Goal: Check status: Check status

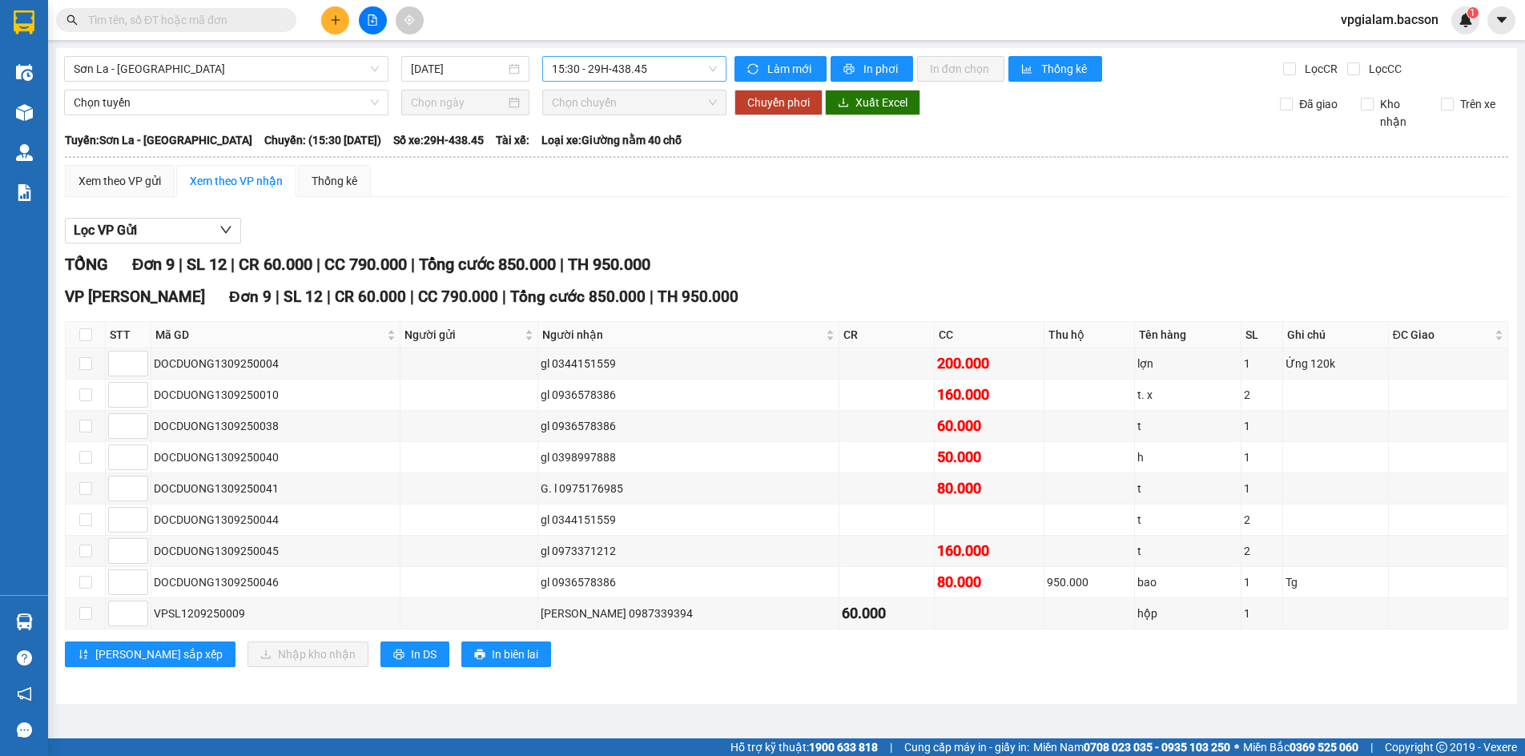
click at [584, 76] on span "15:30 - 29H-438.45" at bounding box center [634, 69] width 165 height 24
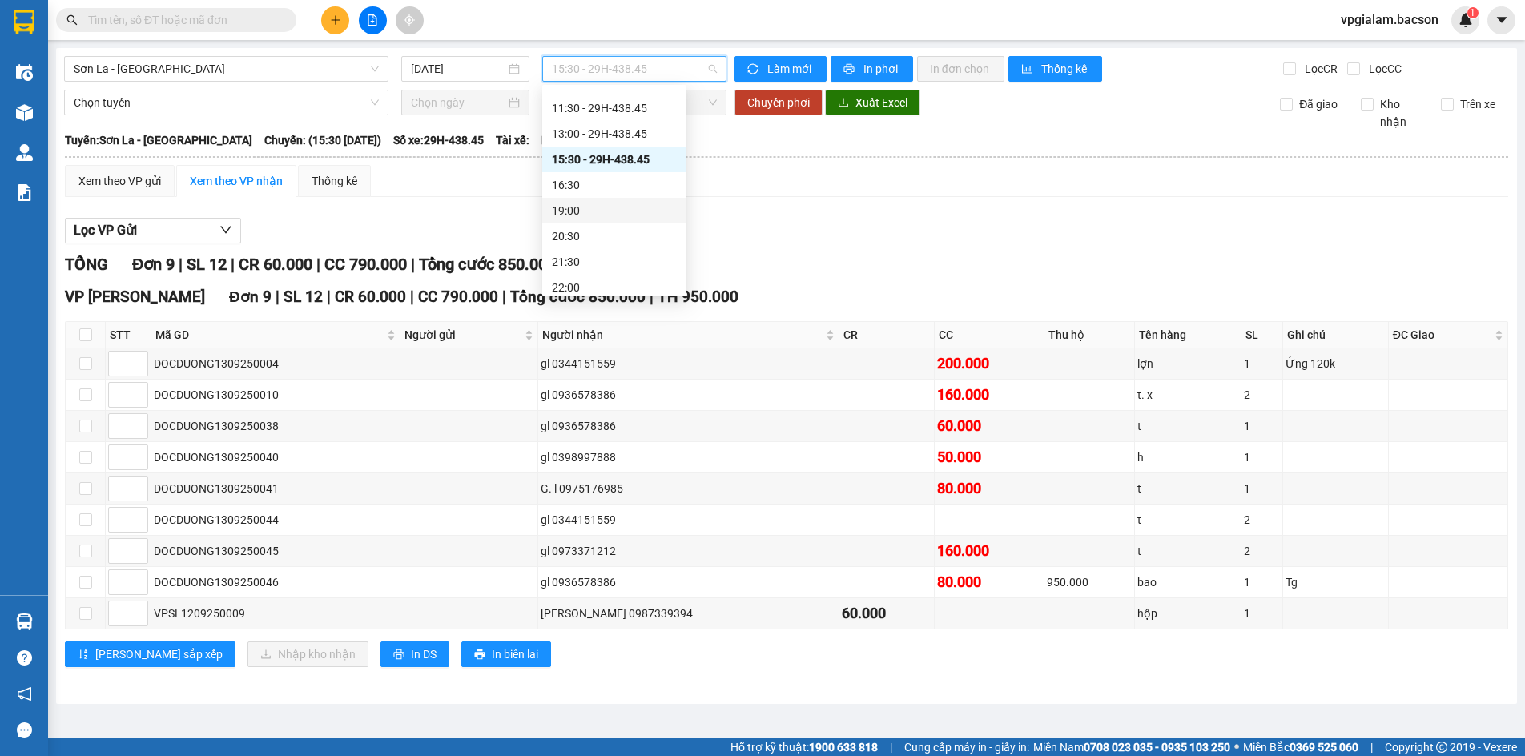
scroll to position [77, 0]
click at [601, 284] on div "22:30 - 29H-438.45" at bounding box center [614, 280] width 125 height 18
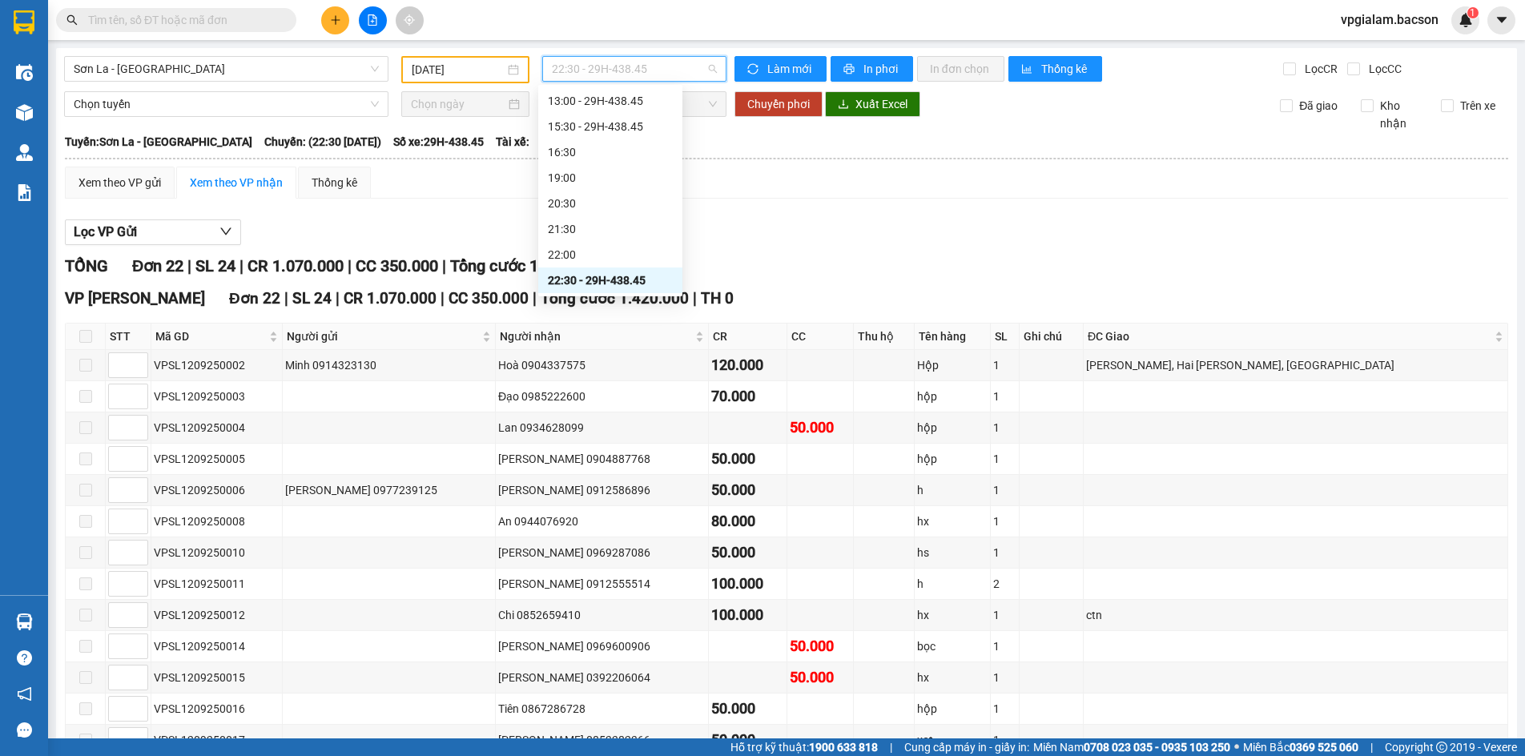
click at [607, 68] on span "22:30 - 29H-438.45" at bounding box center [634, 69] width 165 height 24
click at [577, 227] on div "21:30" at bounding box center [610, 229] width 125 height 18
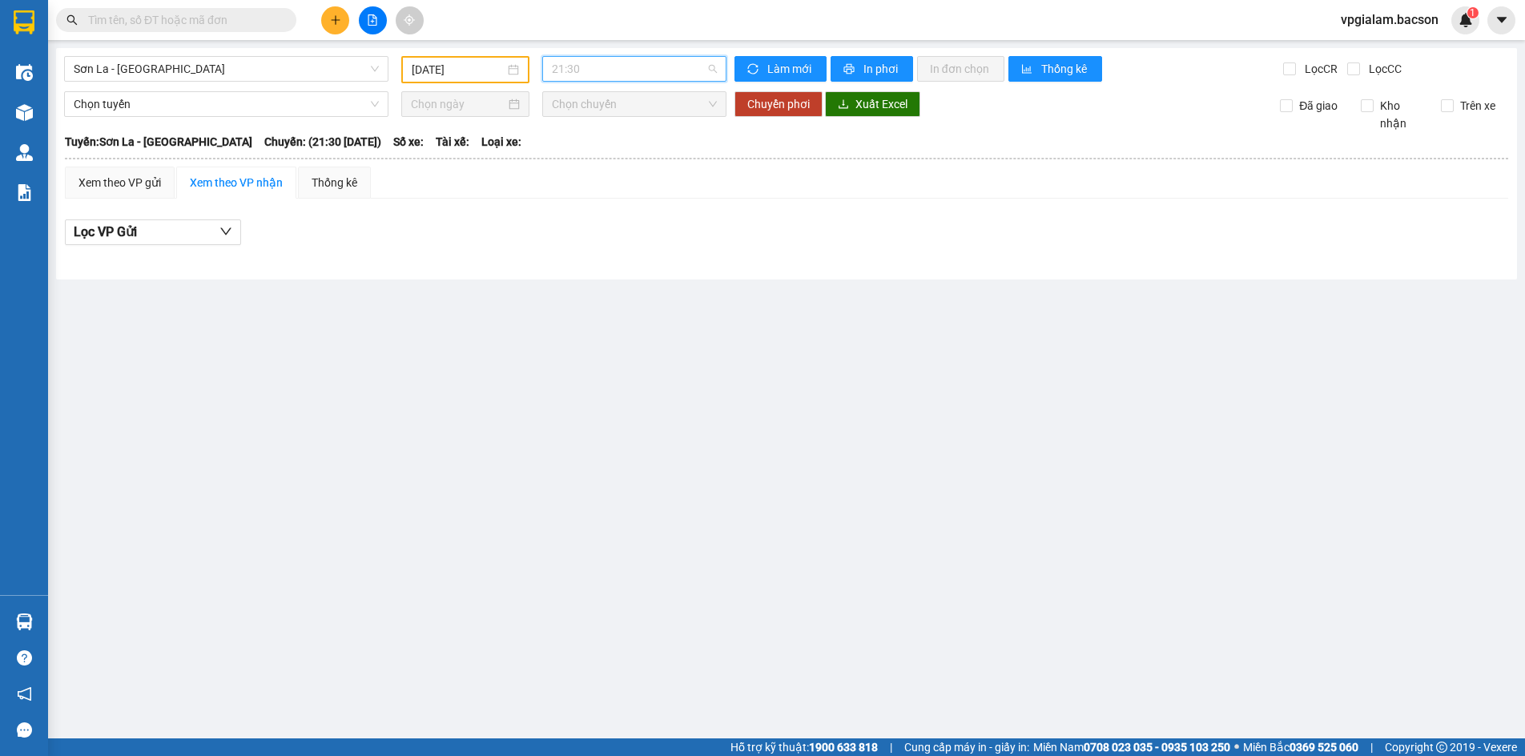
click at [599, 74] on span "21:30" at bounding box center [634, 69] width 165 height 24
click at [595, 203] on div "15:30 - 29H-438.45" at bounding box center [614, 204] width 125 height 18
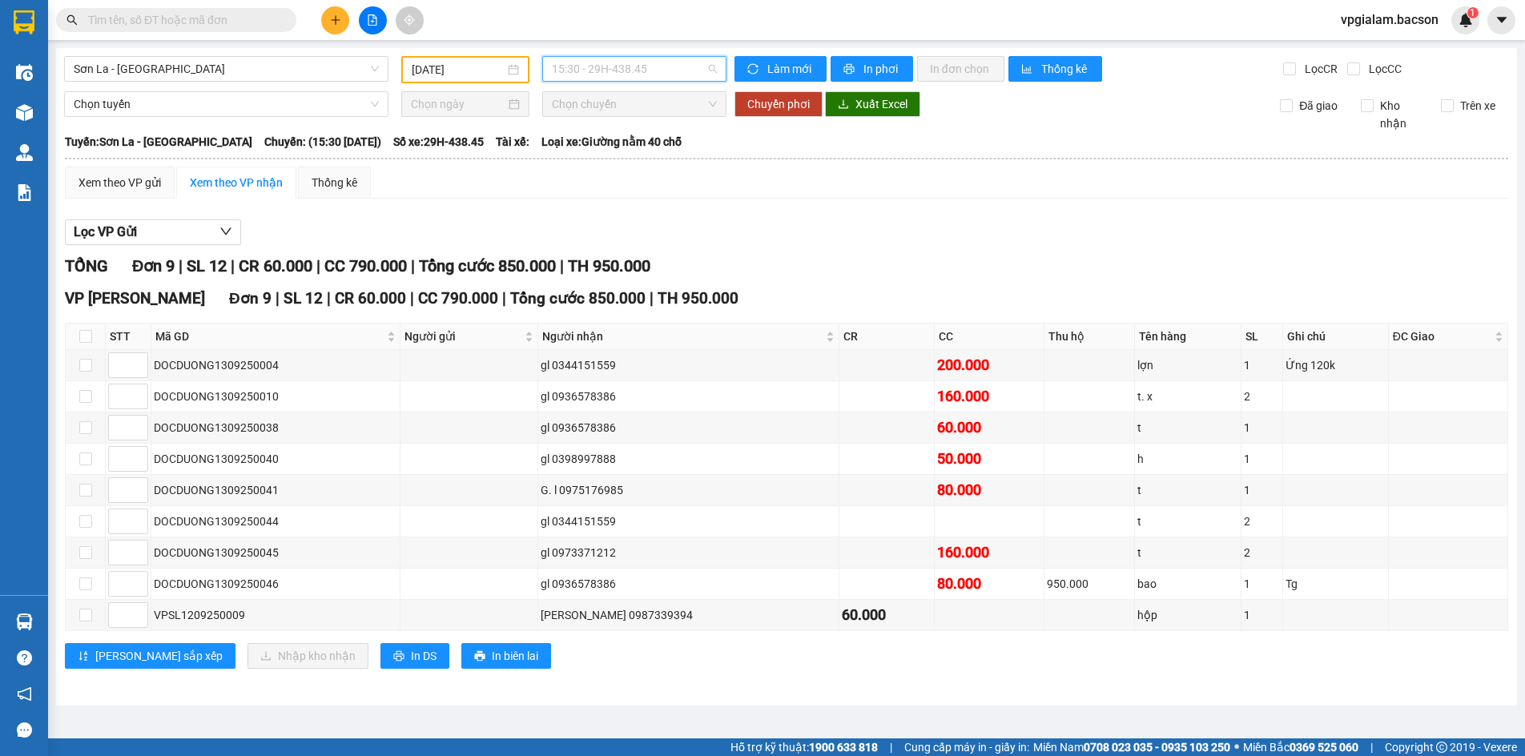
click at [708, 66] on span "15:30 - 29H-438.45" at bounding box center [634, 69] width 165 height 24
click at [604, 281] on div "22:30 - 29H-438.45" at bounding box center [614, 280] width 125 height 18
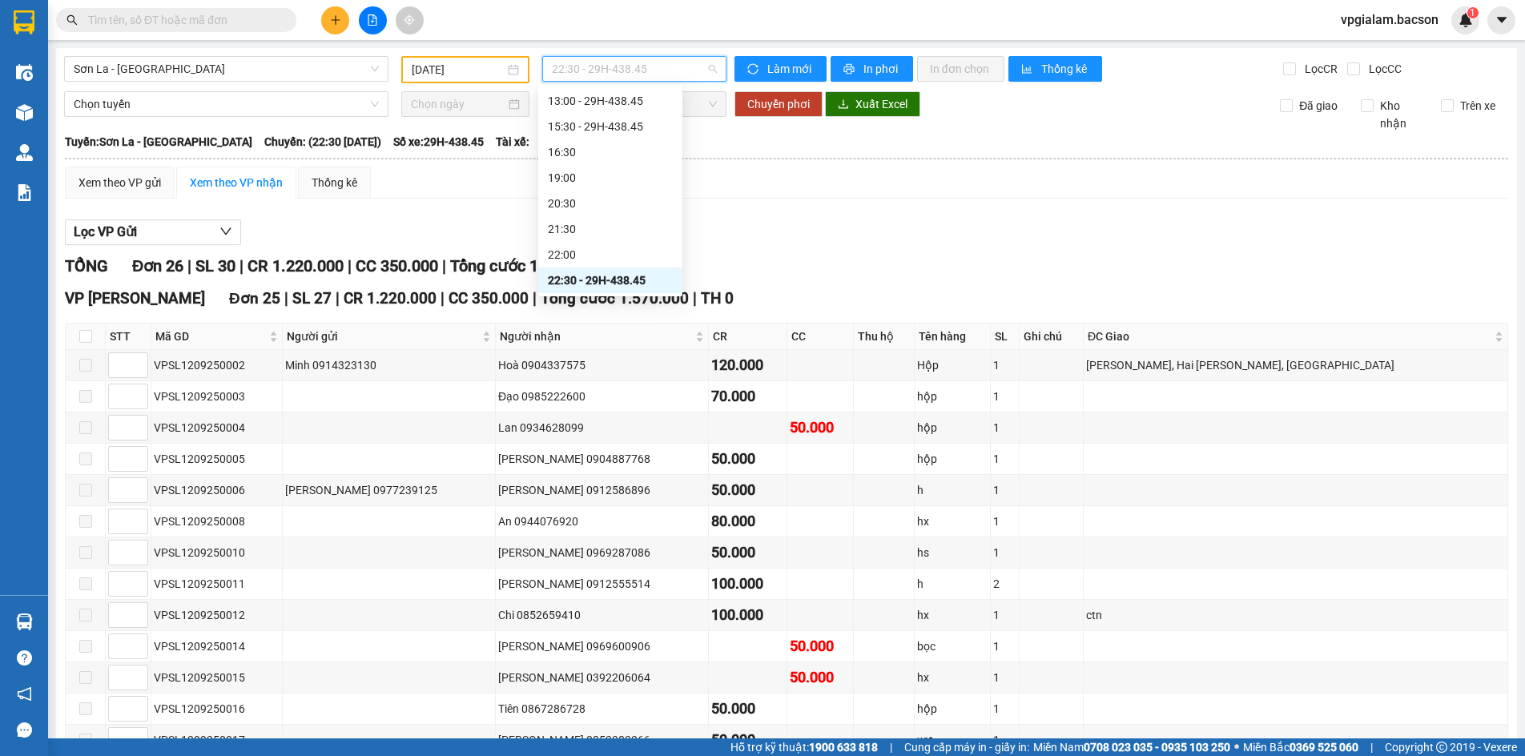
click at [713, 72] on div "22:30 - 29H-438.45" at bounding box center [634, 69] width 184 height 26
click at [627, 123] on div "15:30 - 29H-438.45" at bounding box center [610, 127] width 125 height 18
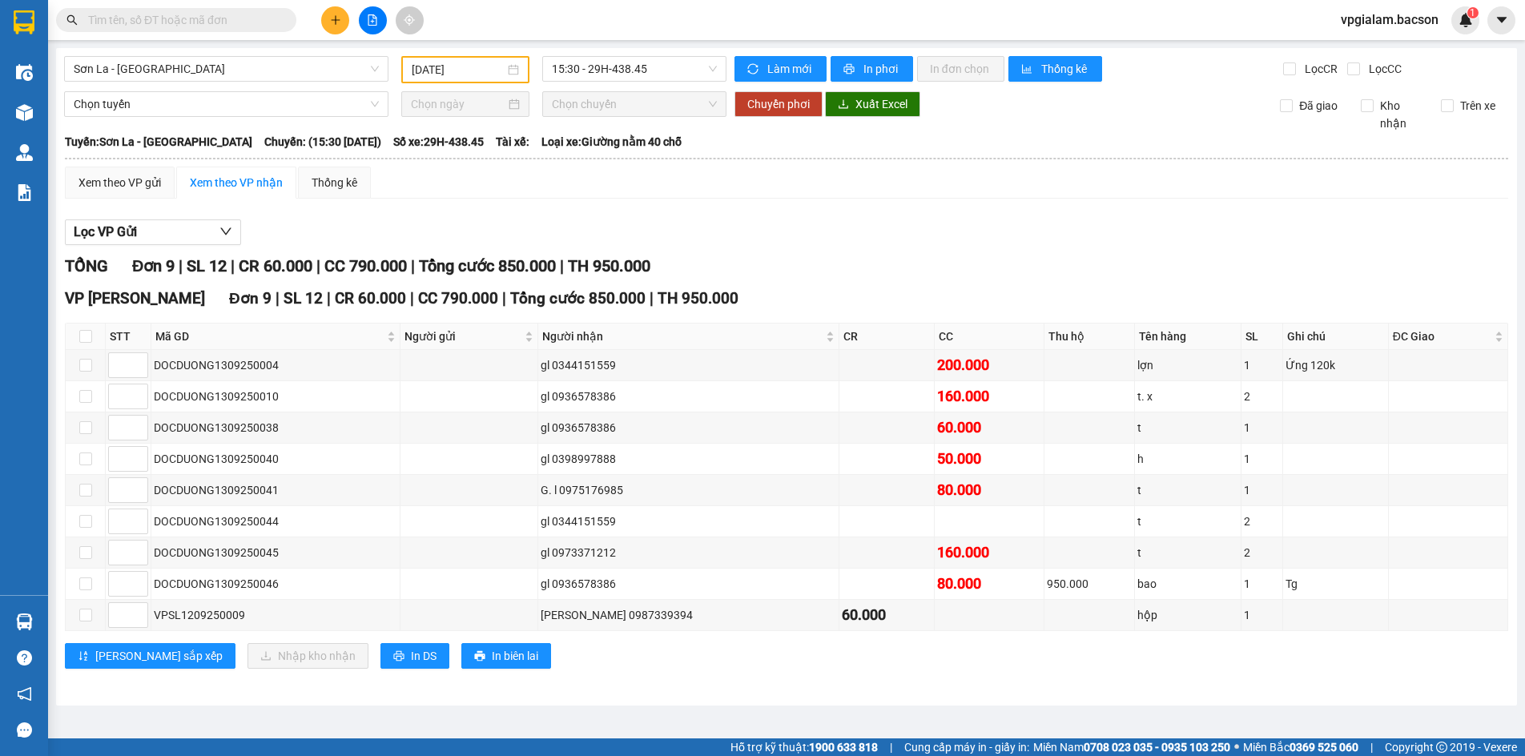
click at [204, 14] on input "text" at bounding box center [182, 20] width 189 height 18
